Goal: Task Accomplishment & Management: Use online tool/utility

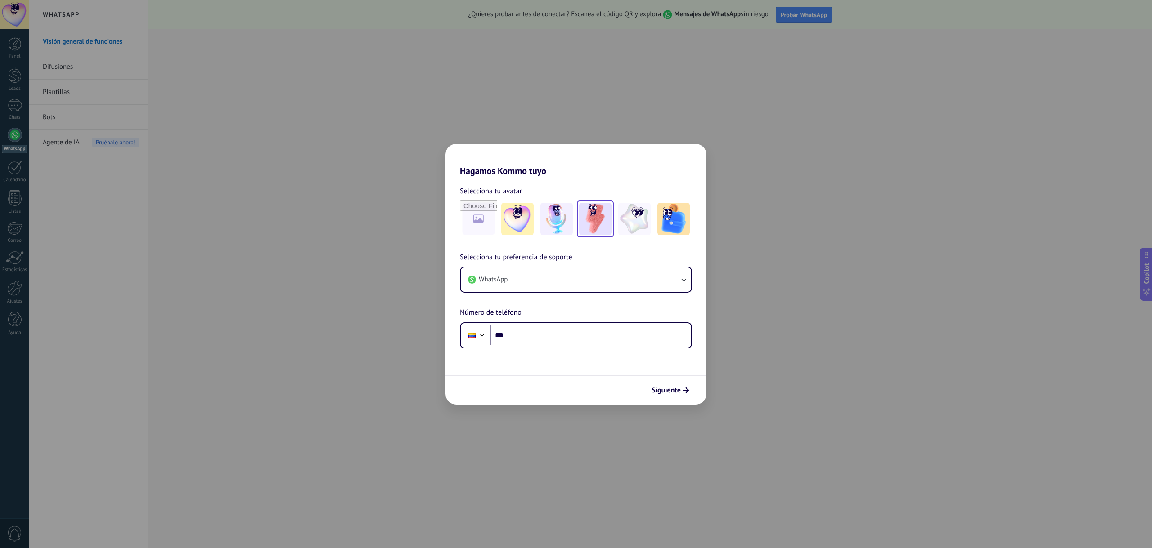
click at [603, 221] on img at bounding box center [595, 219] width 32 height 32
click at [521, 332] on input "***" at bounding box center [590, 335] width 201 height 21
type input "**********"
click at [679, 395] on button "Siguiente" at bounding box center [669, 390] width 45 height 15
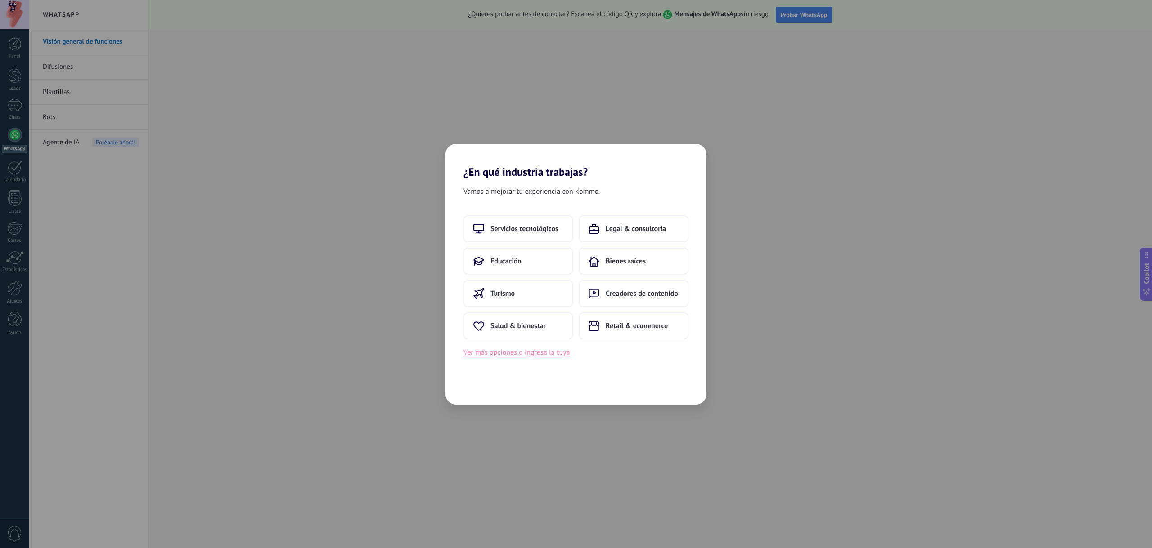
click at [539, 358] on button "Ver más opciones o ingresa la tuya" at bounding box center [516, 353] width 106 height 12
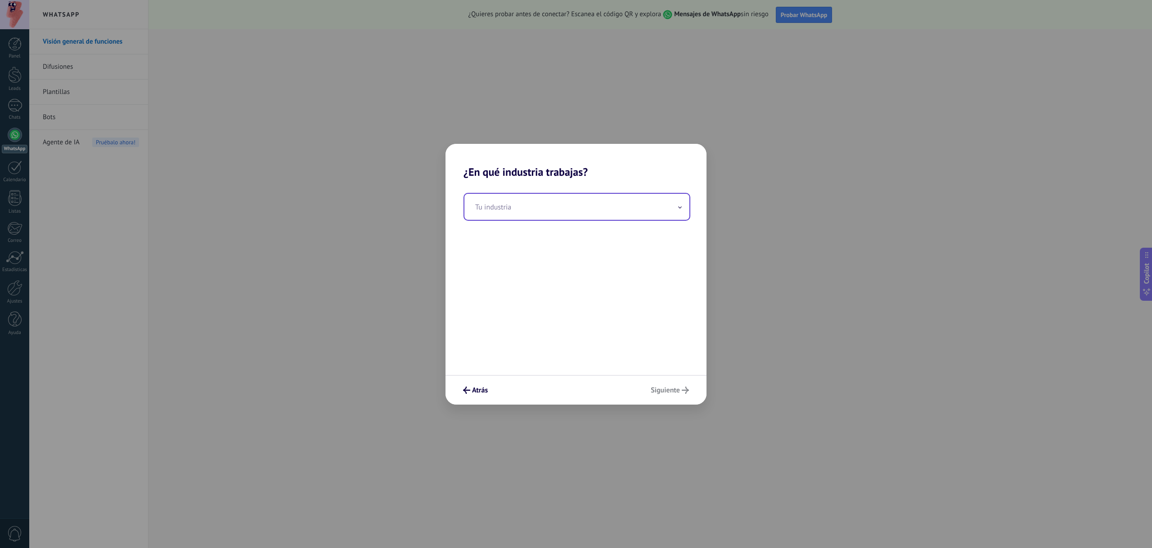
click at [599, 220] on div "Tu industria" at bounding box center [576, 207] width 227 height 28
click at [609, 214] on input "text" at bounding box center [576, 207] width 225 height 26
type input "*"
type input "*********"
click at [678, 390] on span "Siguiente" at bounding box center [665, 390] width 29 height 6
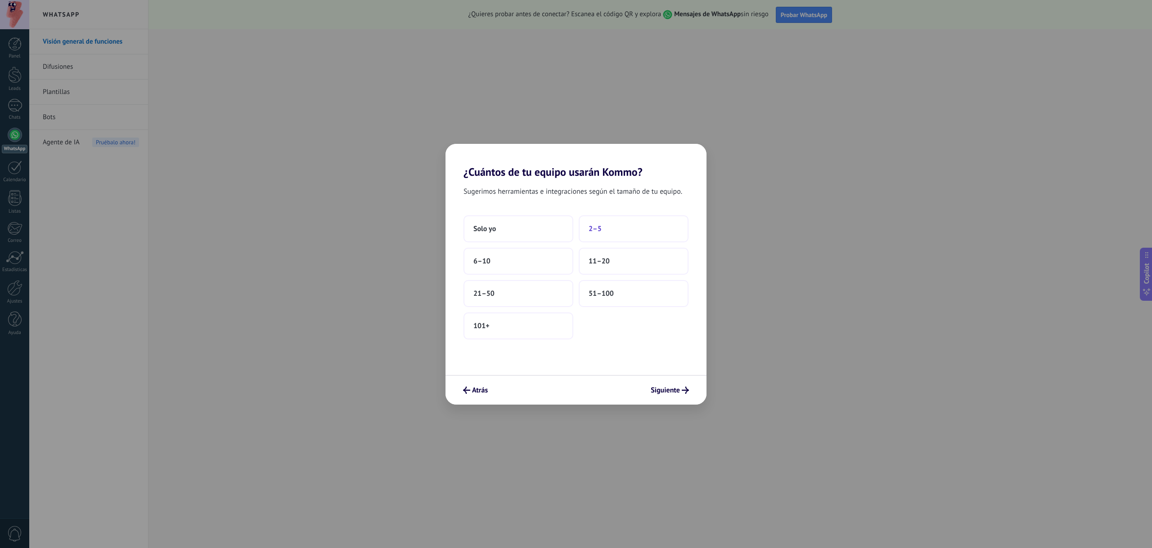
click at [601, 234] on button "2–5" at bounding box center [634, 228] width 110 height 27
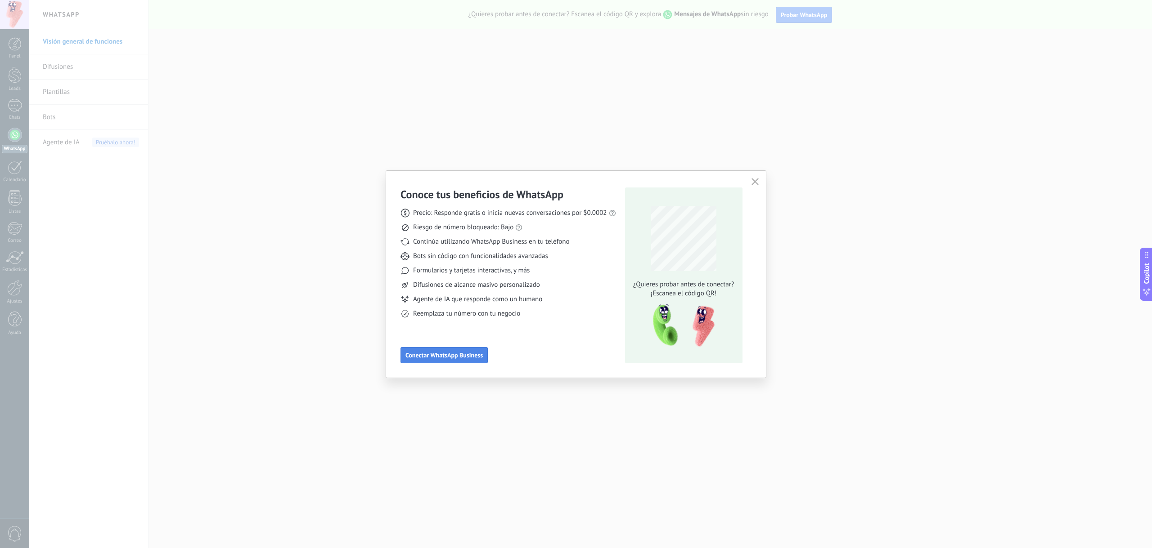
click at [474, 357] on span "Conectar WhatsApp Business" at bounding box center [443, 355] width 77 height 6
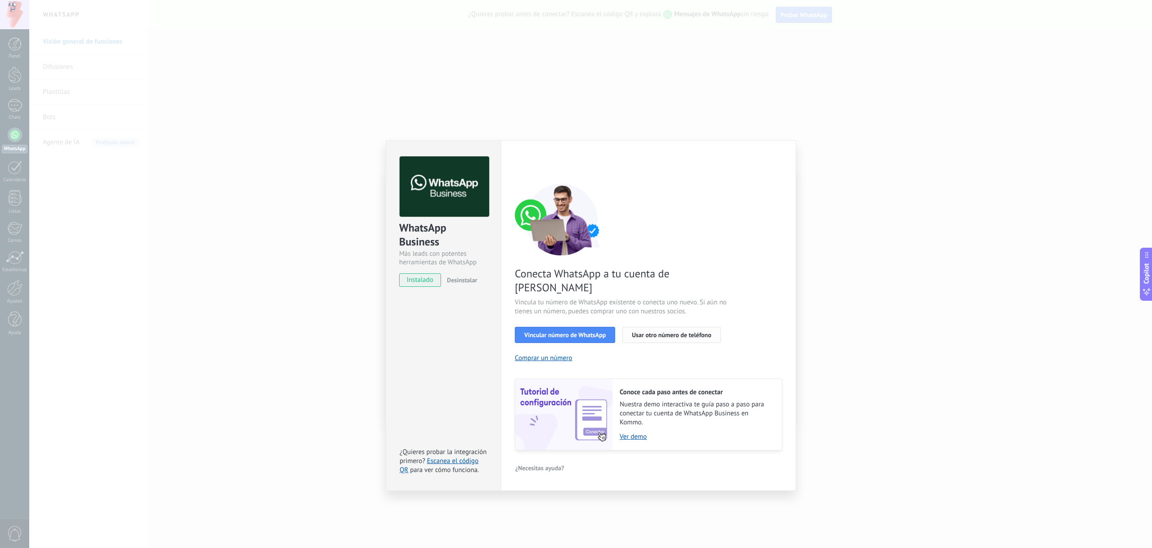
click at [663, 332] on span "Usar otro número de teléfono" at bounding box center [671, 335] width 79 height 6
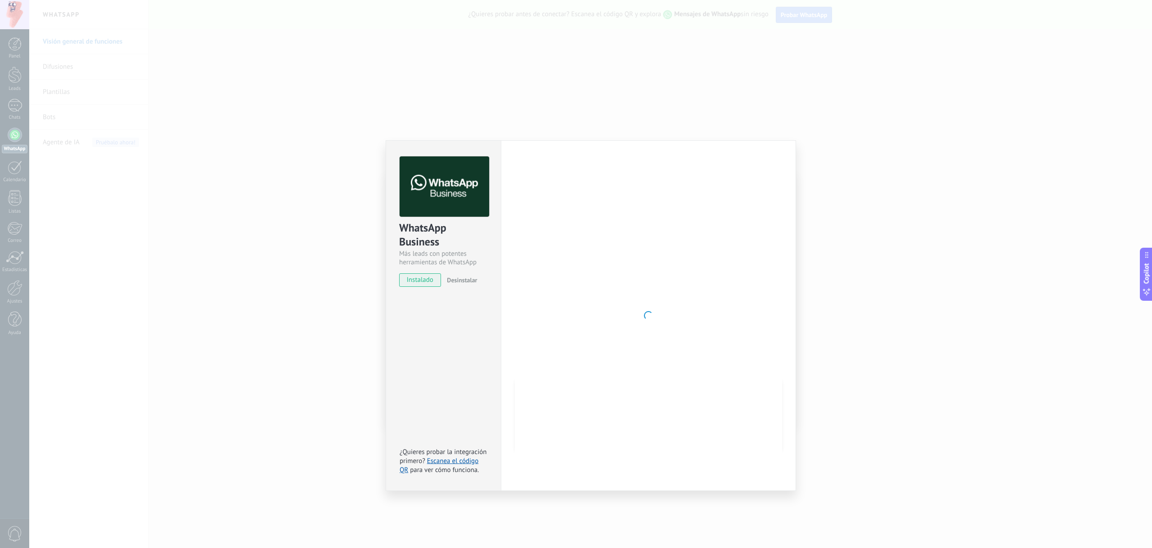
click at [724, 223] on div at bounding box center [648, 316] width 267 height 319
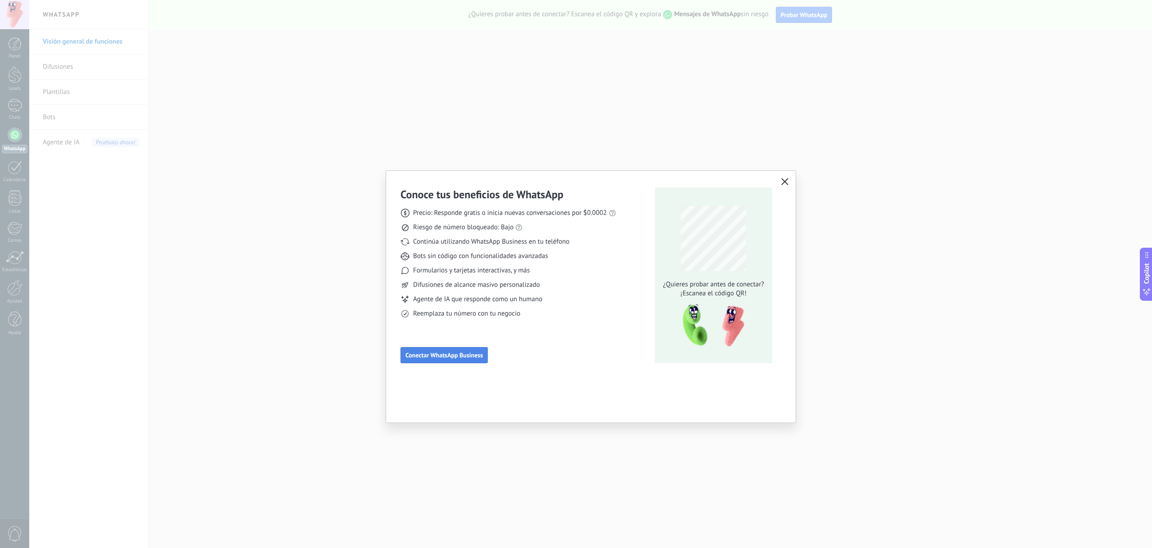
click at [463, 353] on span "Conectar WhatsApp Business" at bounding box center [443, 355] width 77 height 6
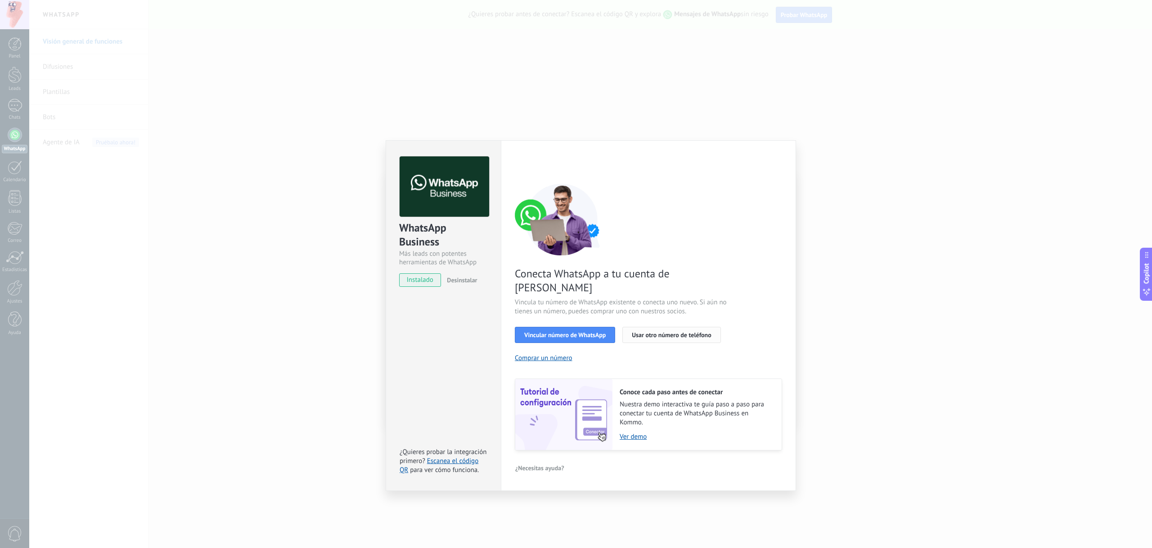
click at [675, 327] on button "Usar otro número de teléfono" at bounding box center [671, 335] width 98 height 16
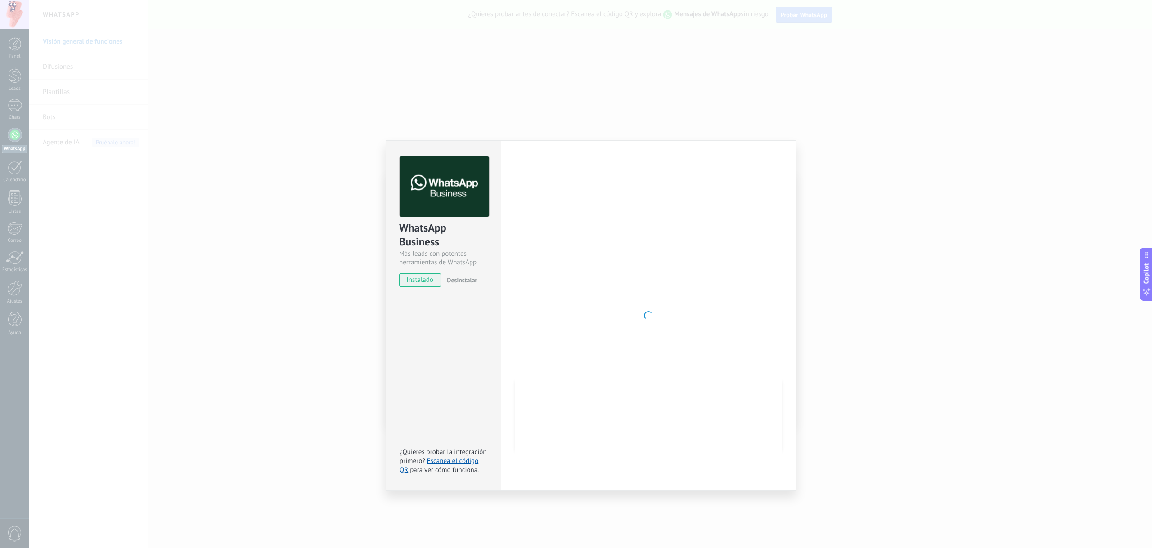
click at [871, 169] on div "WhatsApp Business Más leads con potentes herramientas de WhatsApp instalado Des…" at bounding box center [590, 274] width 1122 height 548
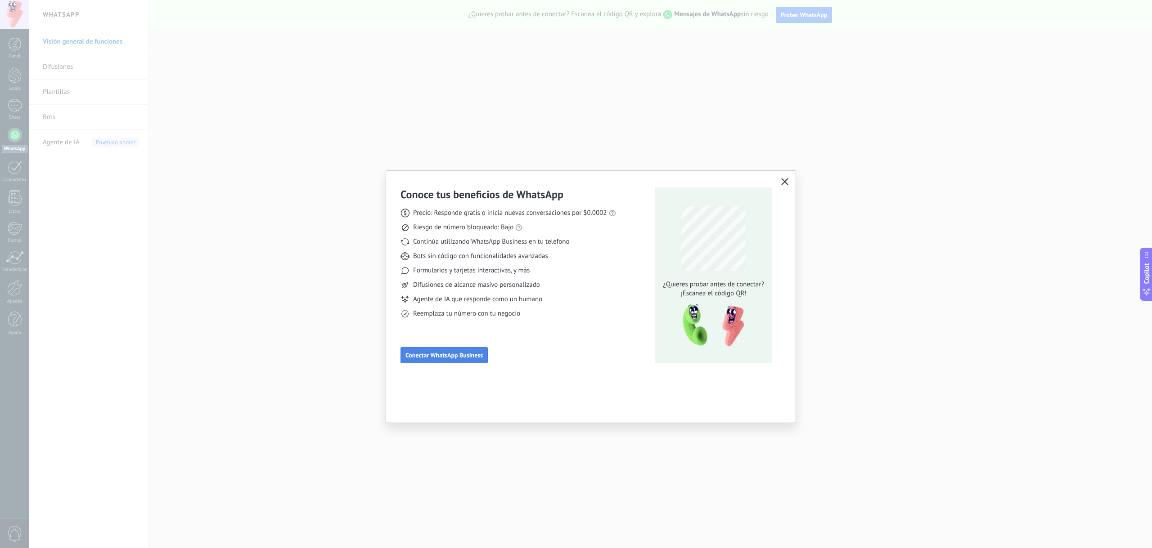
click at [476, 353] on span "Conectar WhatsApp Business" at bounding box center [443, 355] width 77 height 6
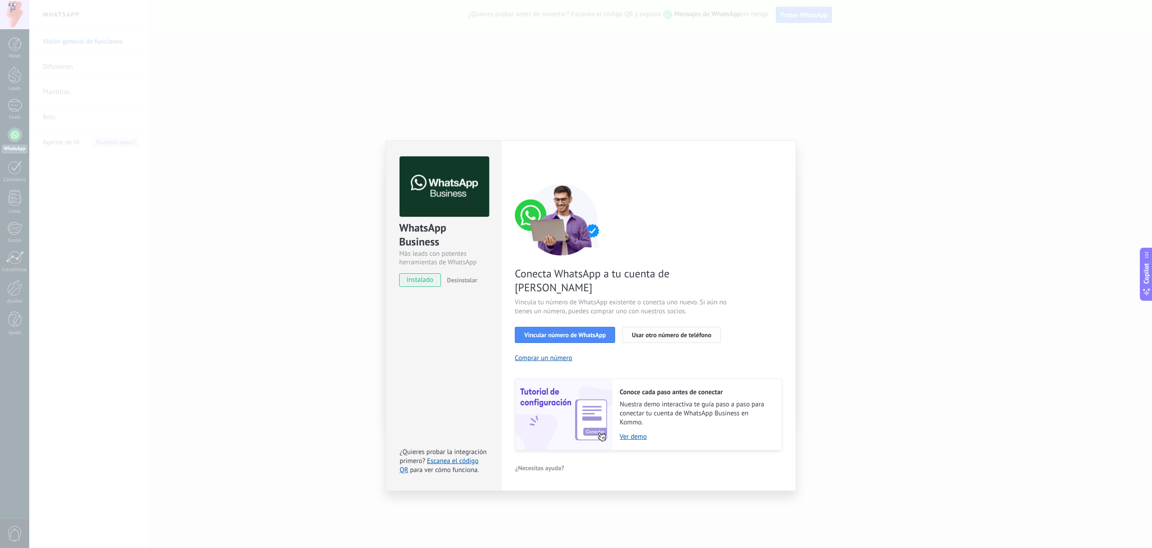
click at [659, 327] on button "Usar otro número de teléfono" at bounding box center [671, 335] width 98 height 16
click at [571, 332] on span "Vincular número de WhatsApp" at bounding box center [564, 335] width 81 height 6
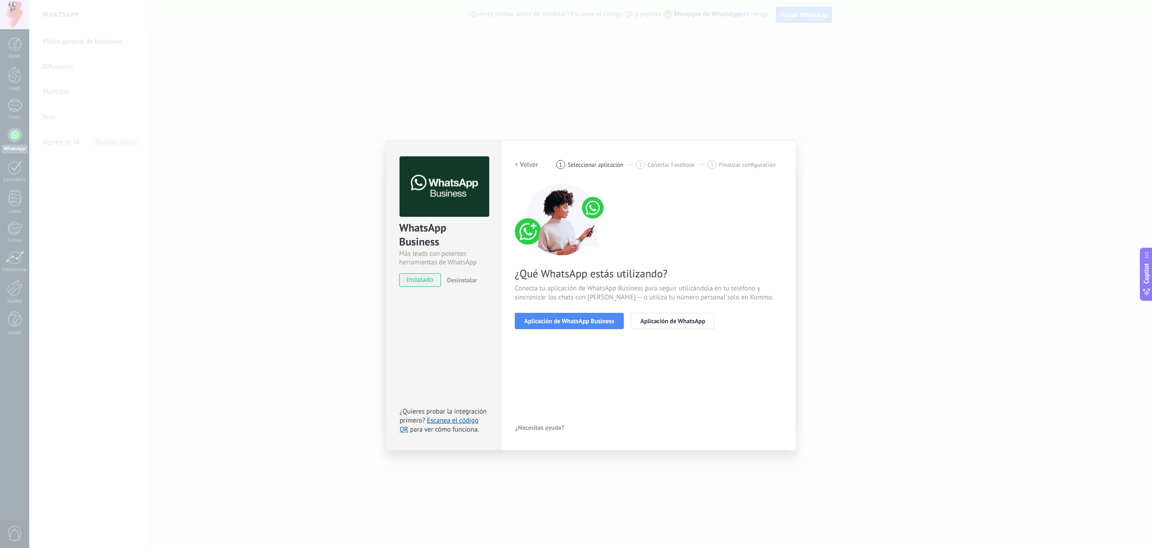
click at [523, 161] on h2 "< Volver" at bounding box center [526, 165] width 23 height 9
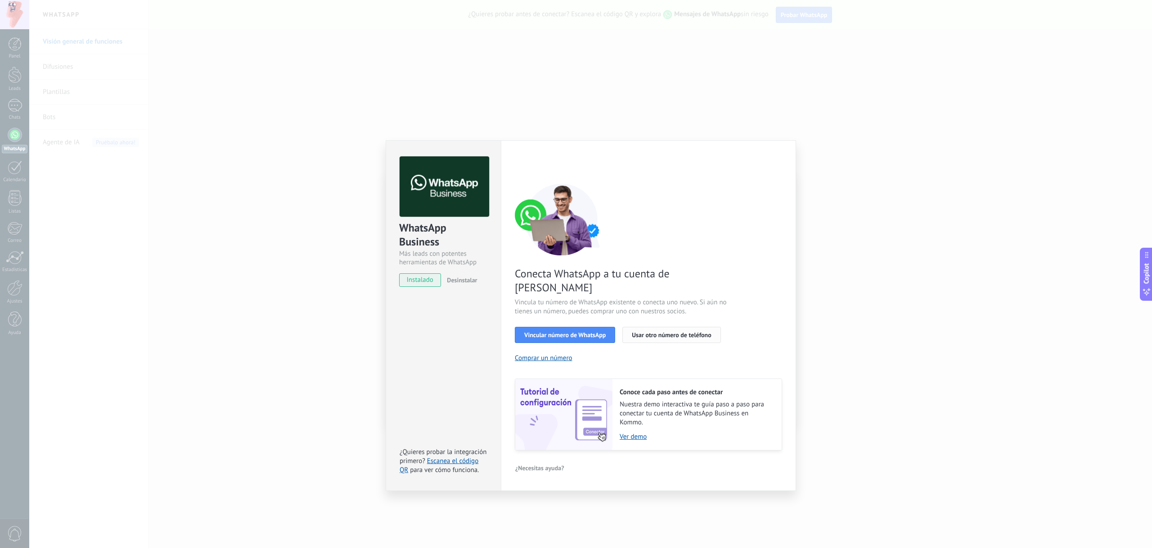
click at [659, 327] on button "Usar otro número de teléfono" at bounding box center [671, 335] width 98 height 16
click at [581, 327] on button "Vincular número de WhatsApp" at bounding box center [565, 335] width 100 height 16
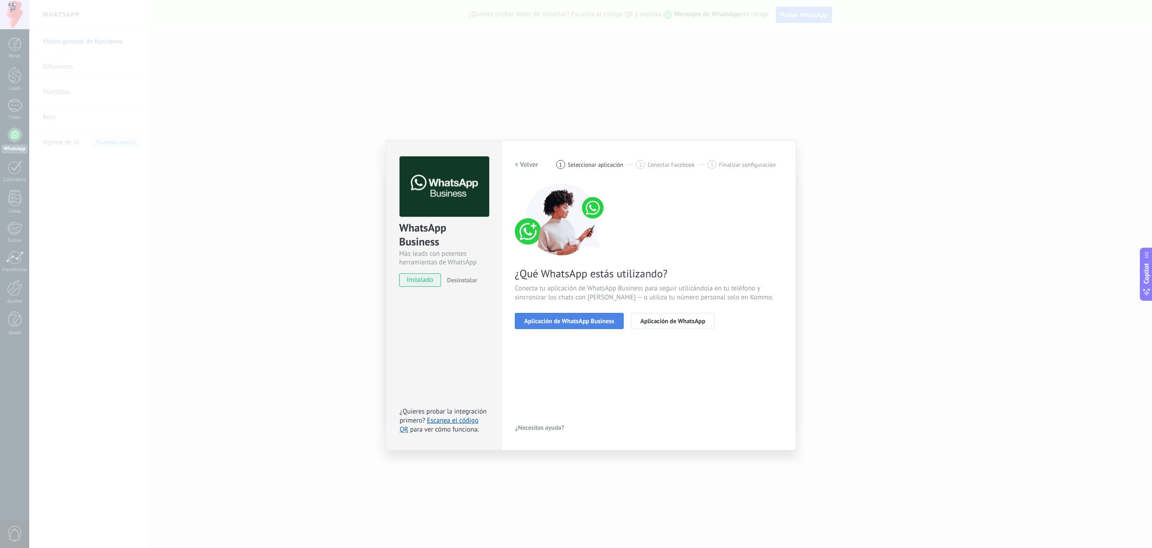
click at [560, 321] on span "Aplicación de WhatsApp Business" at bounding box center [569, 321] width 90 height 6
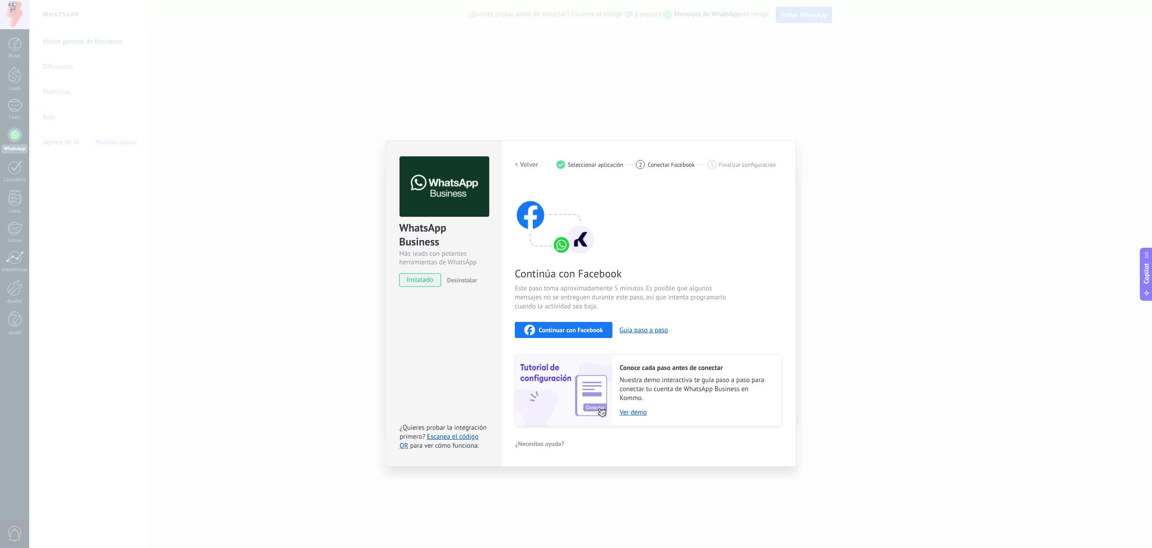
click at [521, 167] on h2 "< Volver" at bounding box center [526, 165] width 23 height 9
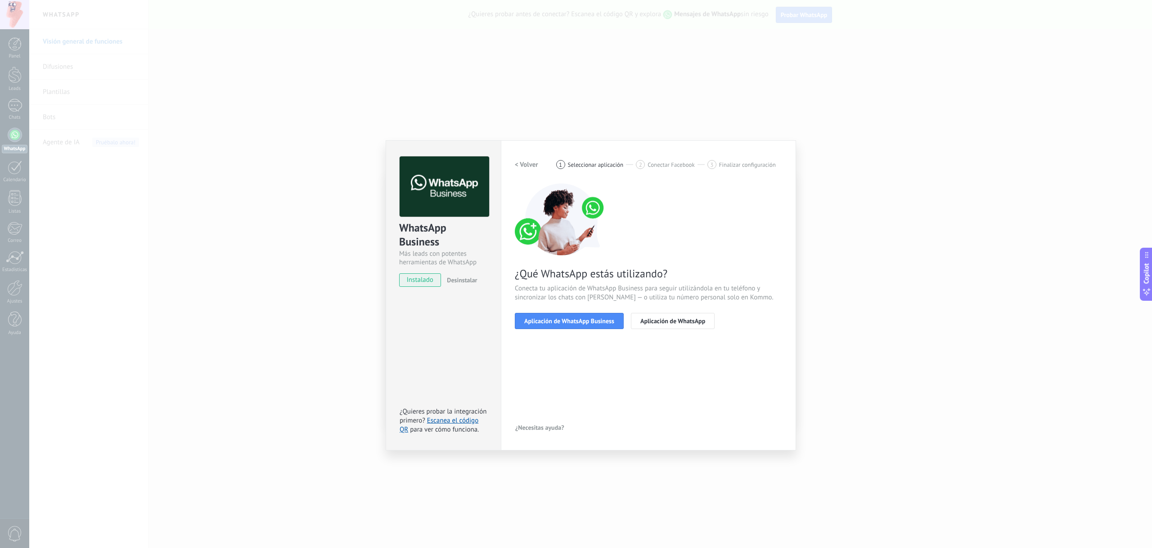
click at [521, 167] on h2 "< Volver" at bounding box center [526, 165] width 23 height 9
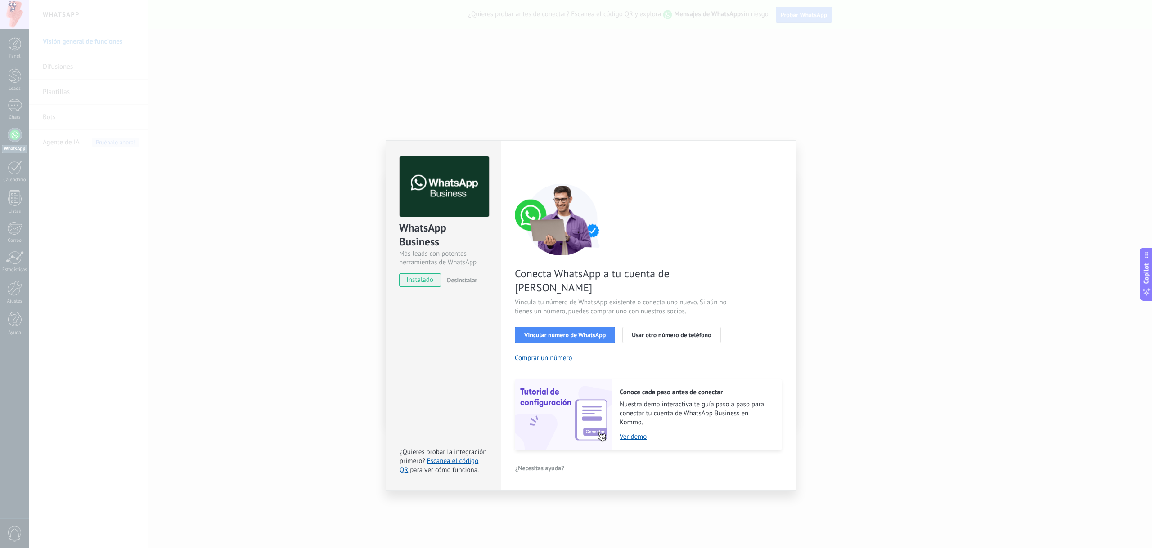
click at [521, 167] on div "< Volver 1 Seleccionar aplicación 2 Conectar Facebook 3 Finalizar configuración" at bounding box center [648, 165] width 267 height 16
click at [332, 513] on div "WhatsApp Business Más leads con potentes herramientas de WhatsApp instalado Des…" at bounding box center [590, 274] width 1122 height 548
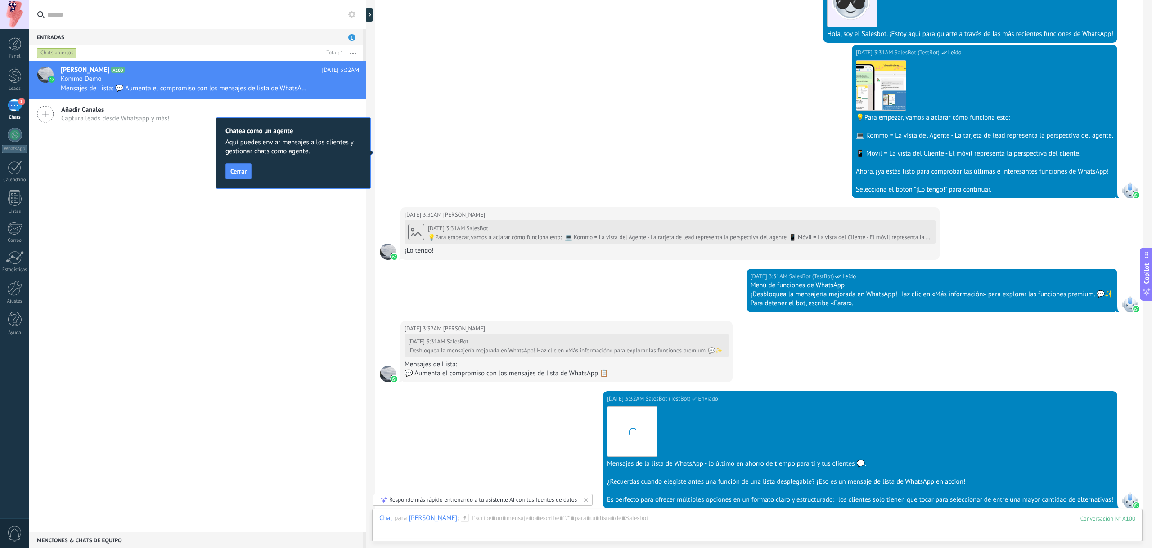
scroll to position [358, 0]
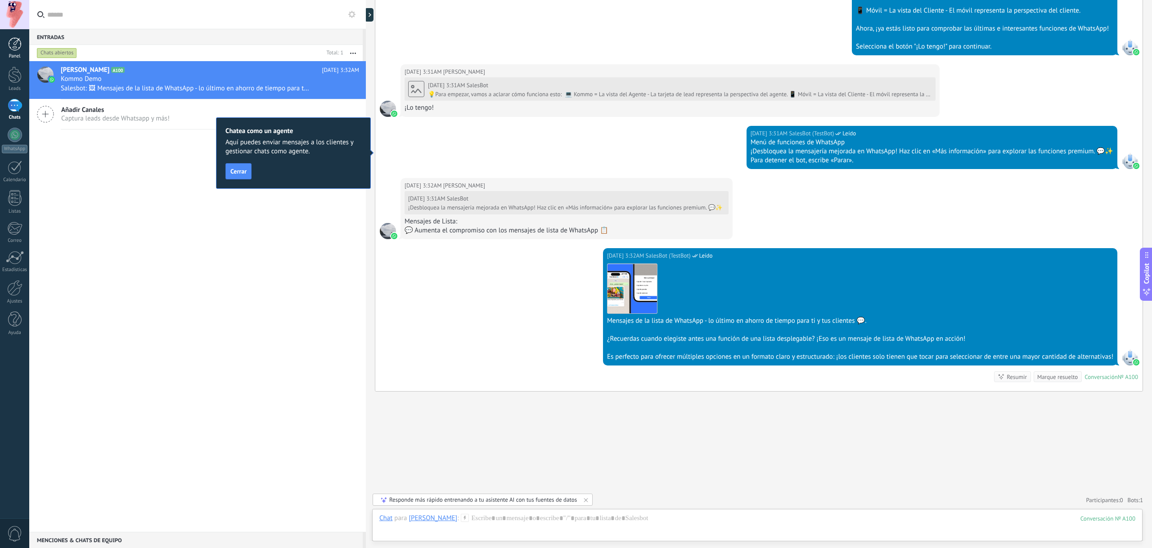
click at [10, 44] on div at bounding box center [14, 43] width 13 height 13
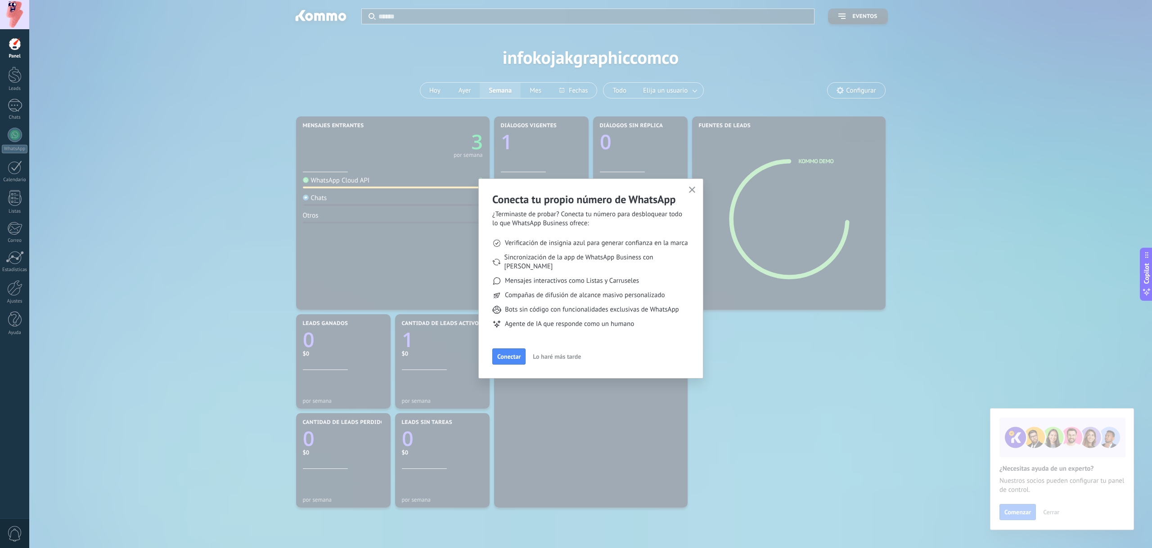
click at [536, 353] on button "Lo haré más tarde" at bounding box center [557, 356] width 56 height 13
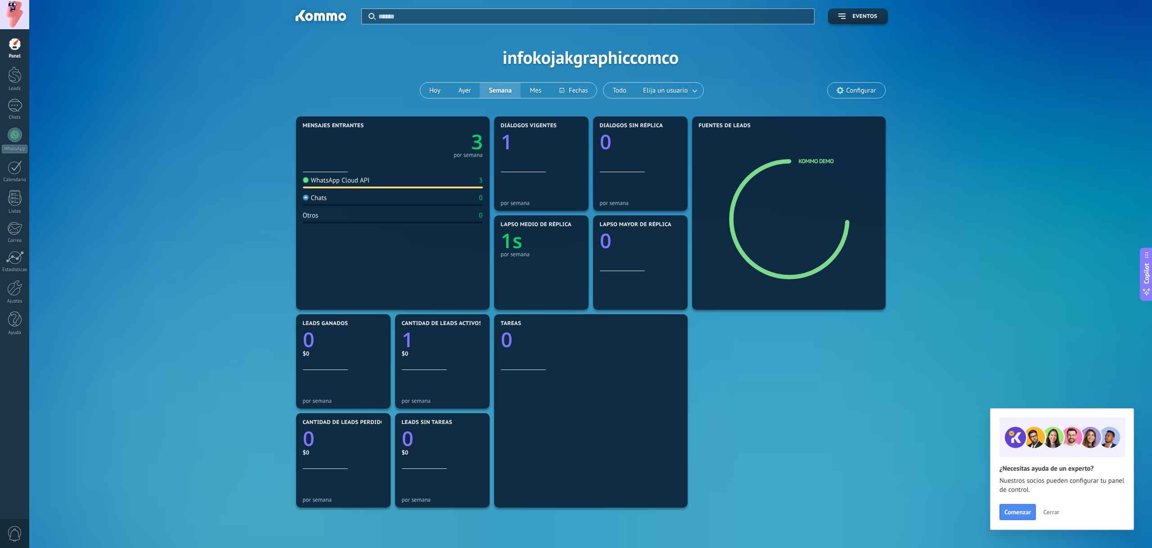
click at [410, 161] on div at bounding box center [393, 164] width 180 height 8
click at [18, 103] on div "1" at bounding box center [15, 105] width 14 height 13
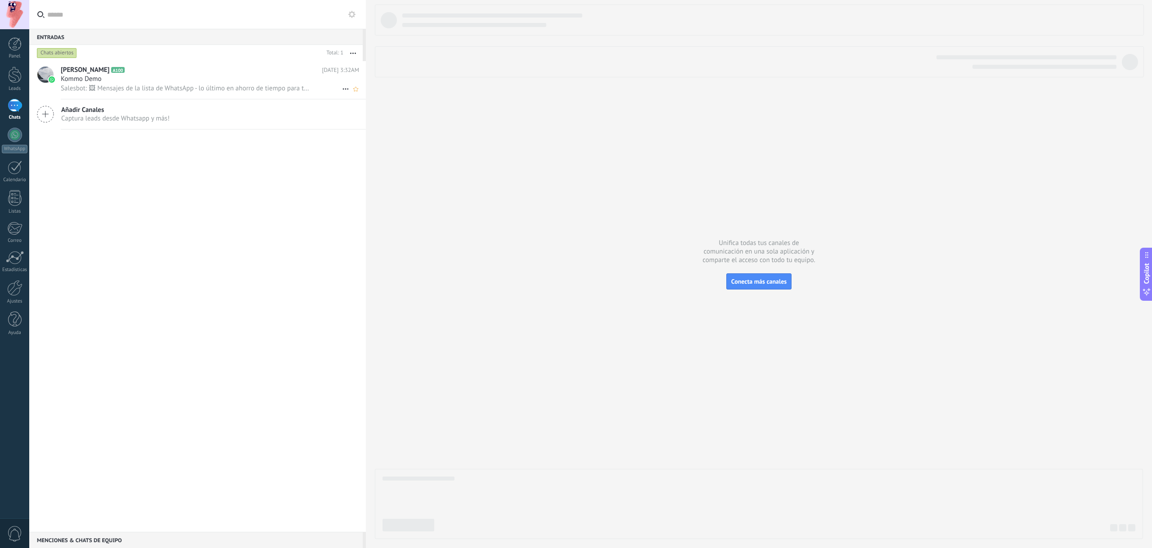
click at [136, 83] on div "Kommo Demo" at bounding box center [210, 79] width 298 height 9
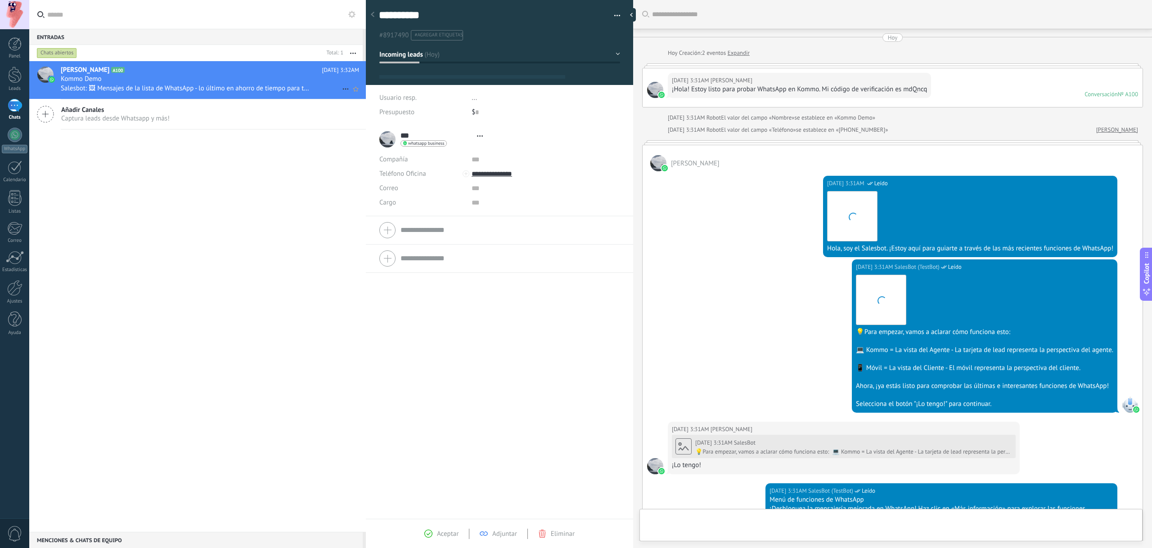
type textarea "**********"
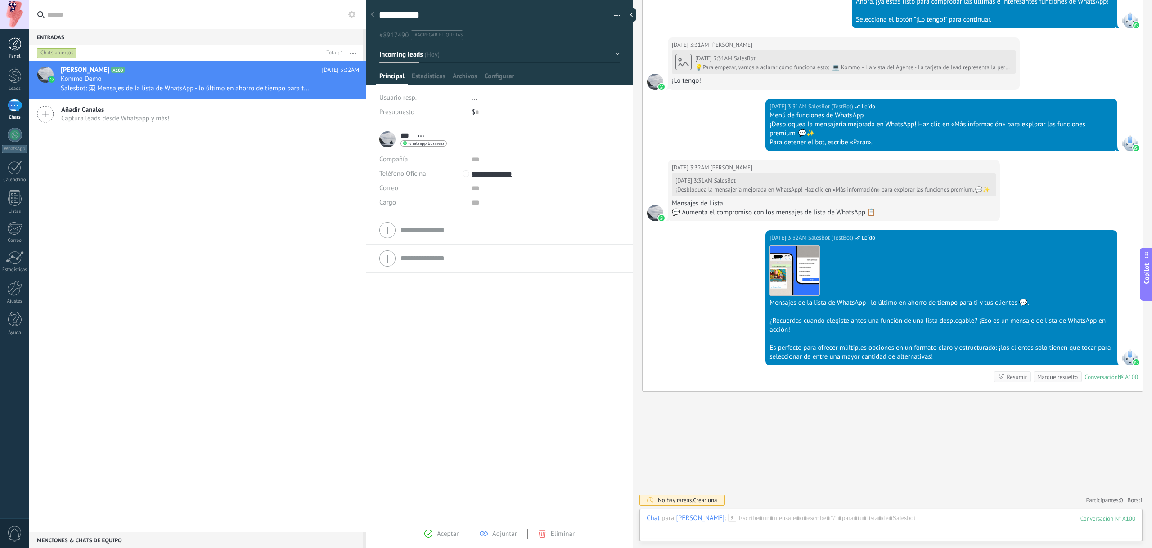
click at [11, 54] on div "Panel" at bounding box center [15, 57] width 26 height 6
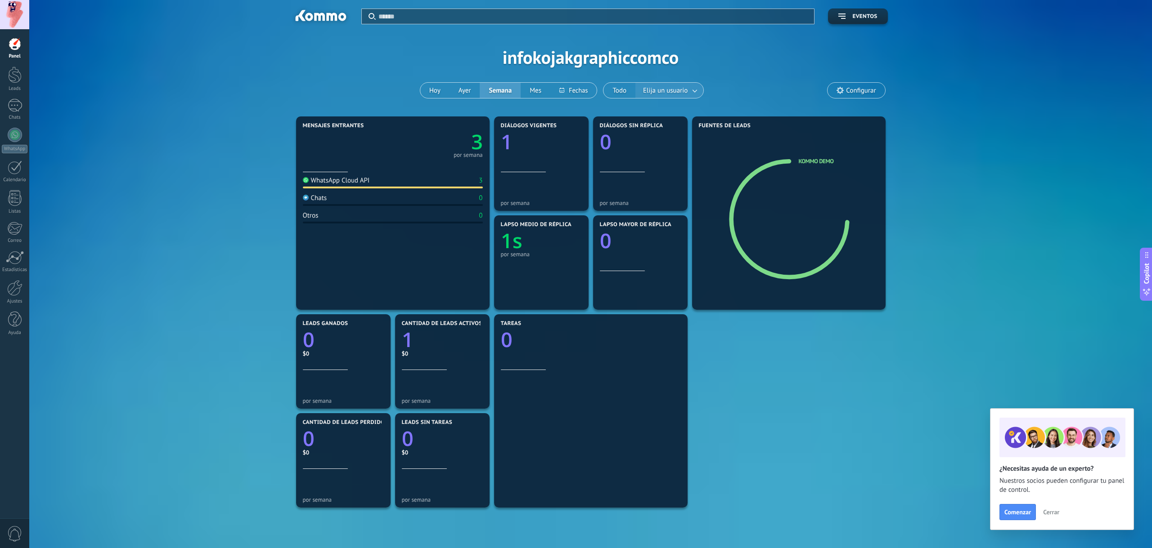
click at [659, 89] on span "Elija un usuario" at bounding box center [665, 91] width 48 height 12
